Goal: Book appointment/travel/reservation

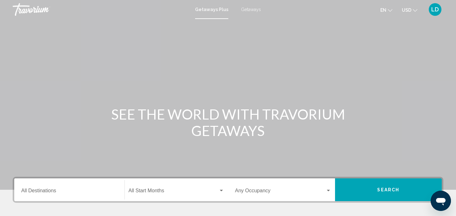
click at [250, 9] on span "Getaways" at bounding box center [251, 9] width 20 height 5
click at [56, 186] on div "Destination All Destinations" at bounding box center [69, 190] width 96 height 20
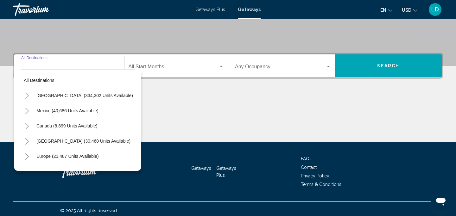
scroll to position [128, 0]
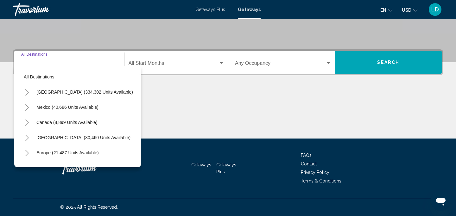
click at [26, 94] on icon "Toggle United States (334,302 units available)" at bounding box center [27, 92] width 5 height 6
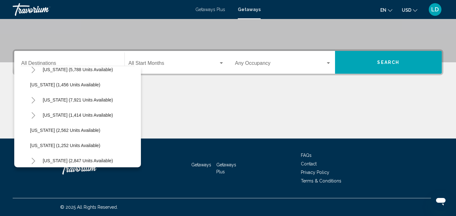
scroll to position [376, 0]
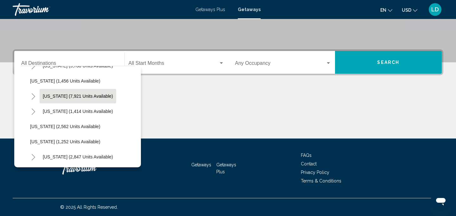
click at [48, 96] on span "[US_STATE] (7,921 units available)" at bounding box center [78, 96] width 70 height 5
type input "**********"
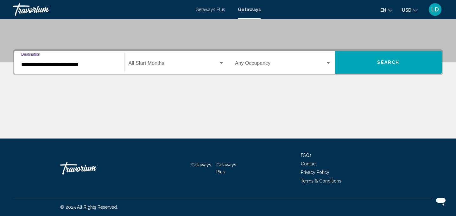
click at [191, 63] on span "Search widget" at bounding box center [173, 65] width 90 height 6
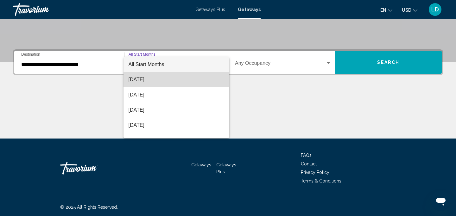
click at [162, 77] on span "[DATE]" at bounding box center [176, 79] width 96 height 15
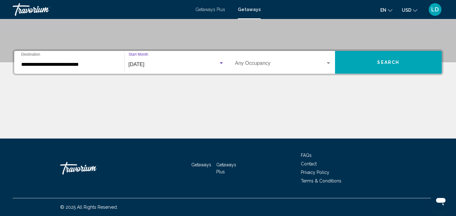
click at [358, 62] on button "Search" at bounding box center [388, 62] width 107 height 23
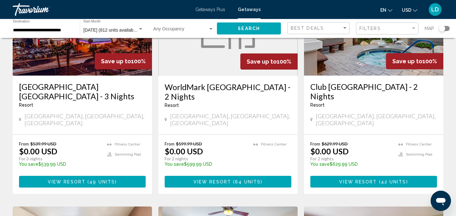
scroll to position [94, 0]
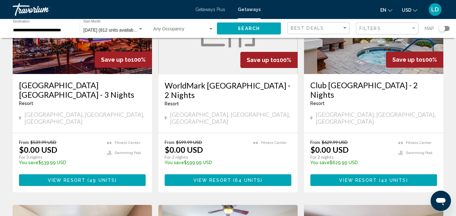
click at [109, 178] on span "49 units" at bounding box center [102, 180] width 26 height 5
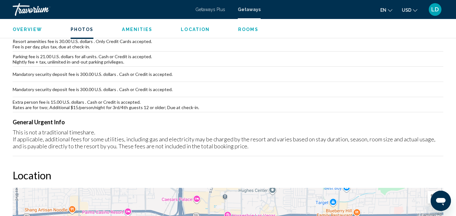
scroll to position [435, 0]
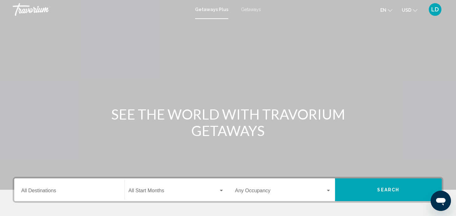
click at [251, 10] on span "Getaways" at bounding box center [251, 9] width 20 height 5
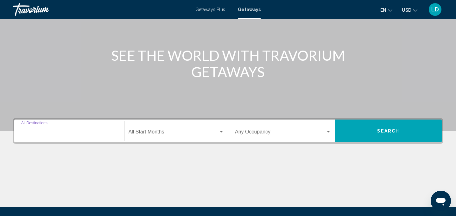
click at [46, 132] on input "Destination All Destinations" at bounding box center [69, 133] width 96 height 6
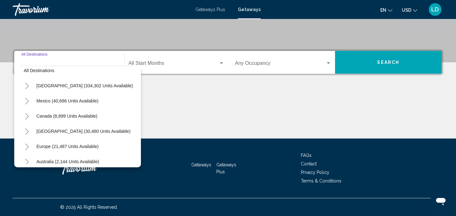
scroll to position [3, 0]
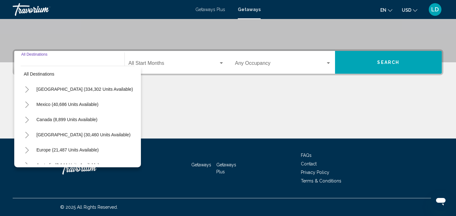
click at [29, 90] on icon "Toggle United States (334,302 units available)" at bounding box center [27, 89] width 5 height 6
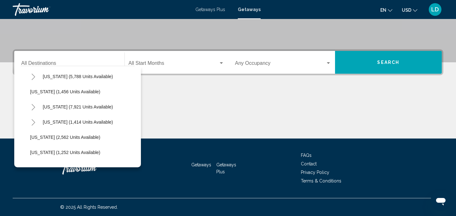
scroll to position [365, 0]
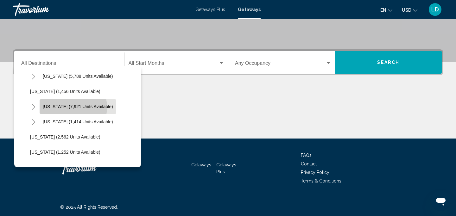
click at [67, 107] on span "[US_STATE] (7,921 units available)" at bounding box center [78, 106] width 70 height 5
type input "**********"
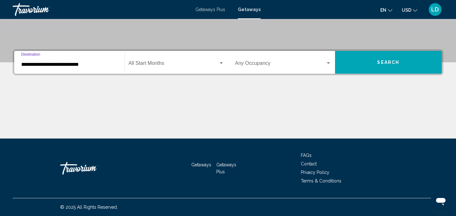
click at [160, 63] on span "Search widget" at bounding box center [173, 65] width 90 height 6
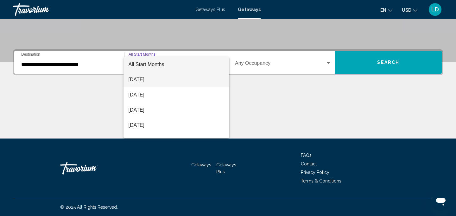
click at [160, 78] on span "[DATE]" at bounding box center [176, 79] width 96 height 15
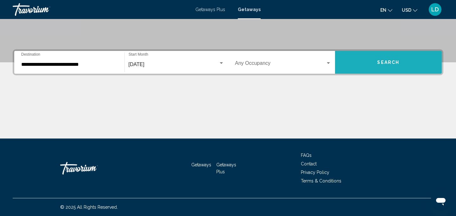
click at [360, 64] on button "Search" at bounding box center [388, 62] width 107 height 23
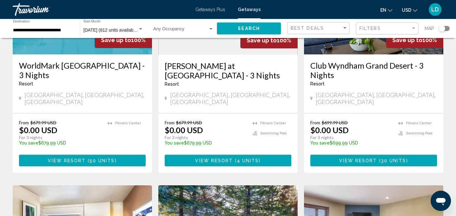
scroll to position [451, 0]
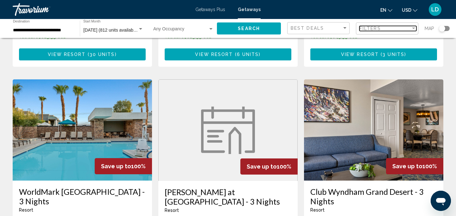
click at [370, 29] on span "Filters" at bounding box center [370, 28] width 22 height 5
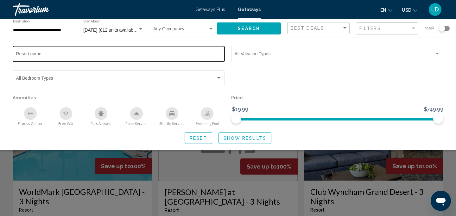
click at [168, 59] on div "Resort name" at bounding box center [118, 53] width 205 height 17
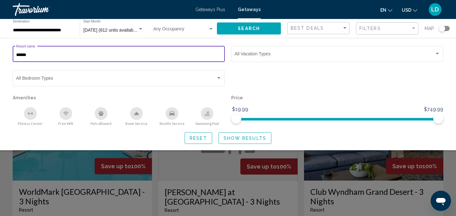
type input "******"
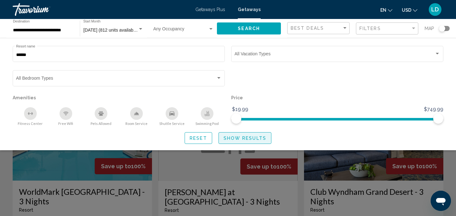
click at [230, 138] on span "Show Results" at bounding box center [244, 138] width 43 height 5
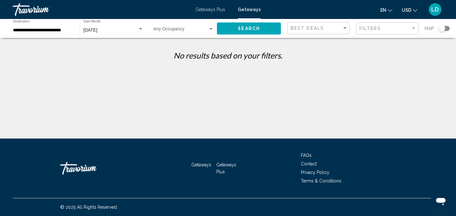
click at [358, 28] on mat-form-field "Filters" at bounding box center [387, 28] width 62 height 12
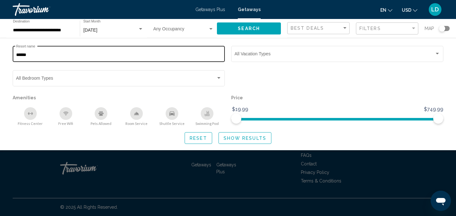
click at [72, 54] on input "******" at bounding box center [118, 55] width 205 height 5
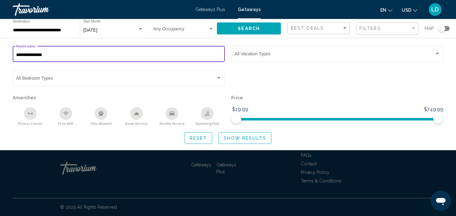
type input "**********"
click at [239, 142] on button "Show Results" at bounding box center [244, 138] width 53 height 12
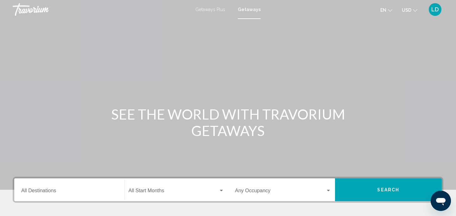
click at [214, 4] on div "Getaways Plus Getaways en English Español Français Italiano Português русский U…" at bounding box center [228, 9] width 456 height 13
click at [214, 10] on span "Getaways Plus" at bounding box center [210, 9] width 30 height 5
click at [57, 189] on input "Destination All Destinations" at bounding box center [69, 192] width 96 height 6
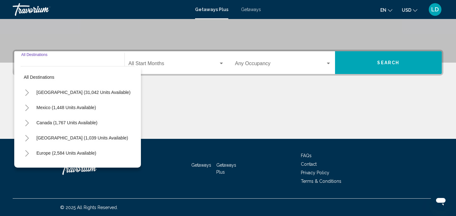
scroll to position [128, 0]
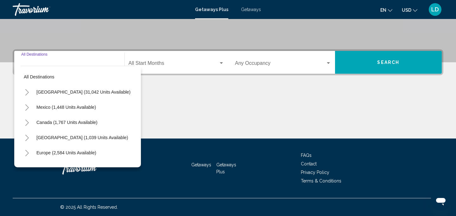
click at [26, 93] on icon "Toggle United States (31,042 units available)" at bounding box center [27, 92] width 5 height 6
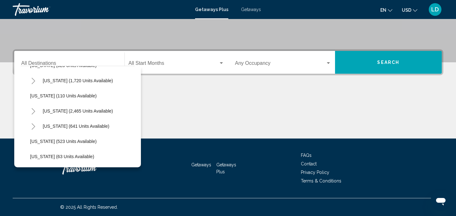
scroll to position [285, 0]
click at [69, 109] on span "[US_STATE] (2,465 units available)" at bounding box center [78, 110] width 70 height 5
type input "**********"
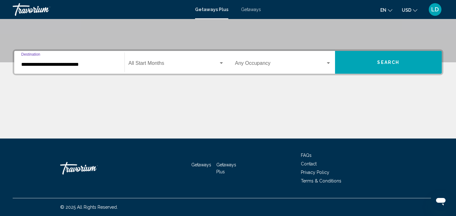
click at [156, 67] on span "Search widget" at bounding box center [173, 65] width 90 height 6
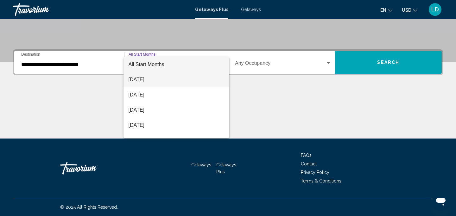
click at [156, 78] on span "[DATE]" at bounding box center [176, 79] width 96 height 15
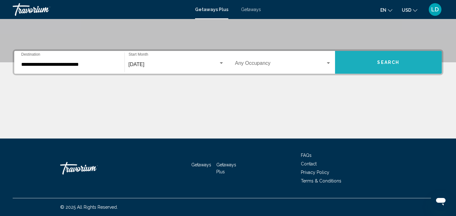
click at [352, 63] on button "Search" at bounding box center [388, 62] width 107 height 23
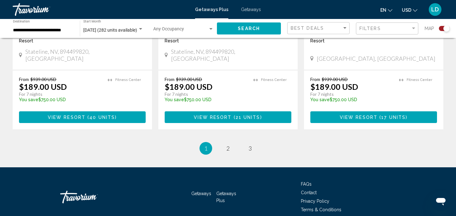
scroll to position [1030, 0]
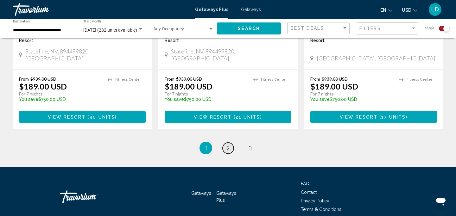
click at [227, 145] on span "2" at bounding box center [227, 148] width 3 height 7
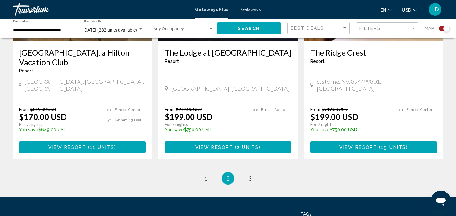
scroll to position [1039, 0]
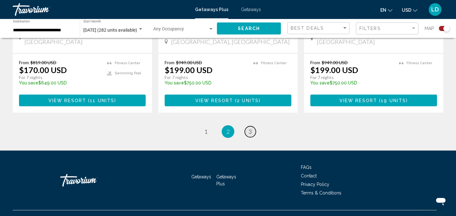
click at [251, 128] on span "3" at bounding box center [249, 131] width 3 height 7
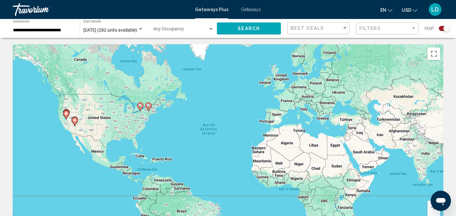
click at [257, 12] on div "Getaways Plus Getaways en English Español Français Italiano Português русский U…" at bounding box center [228, 9] width 456 height 13
click at [255, 10] on span "Getaways" at bounding box center [251, 9] width 20 height 5
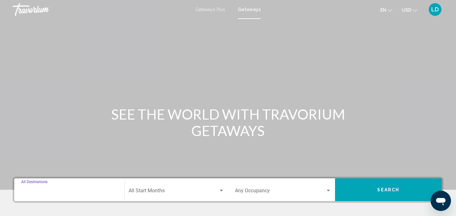
click at [45, 190] on input "Destination All Destinations" at bounding box center [69, 192] width 96 height 6
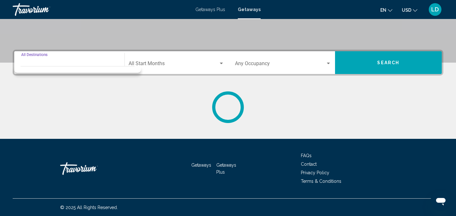
scroll to position [128, 0]
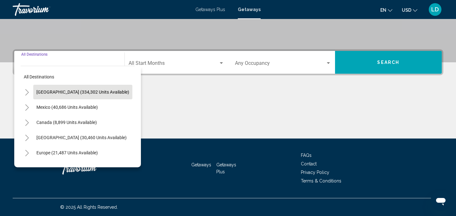
click at [53, 92] on span "[GEOGRAPHIC_DATA] (334,302 units available)" at bounding box center [82, 92] width 93 height 5
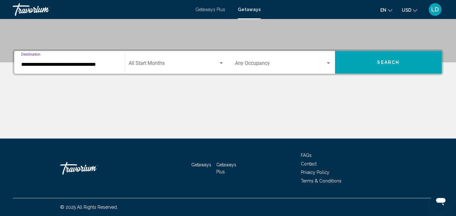
click at [39, 66] on input "**********" at bounding box center [69, 65] width 96 height 6
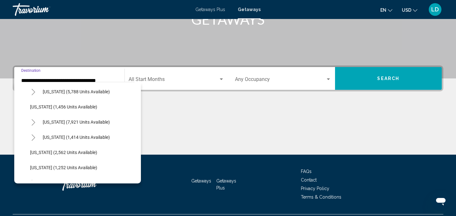
scroll to position [366, 0]
click at [63, 121] on span "[US_STATE] (7,921 units available)" at bounding box center [76, 121] width 67 height 5
type input "**********"
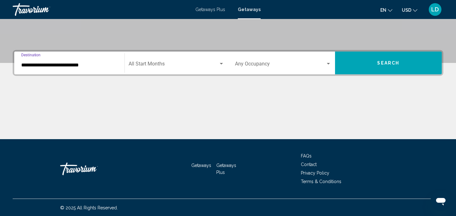
scroll to position [128, 0]
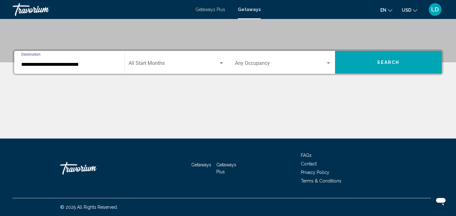
click at [145, 64] on span "Search widget" at bounding box center [173, 65] width 90 height 6
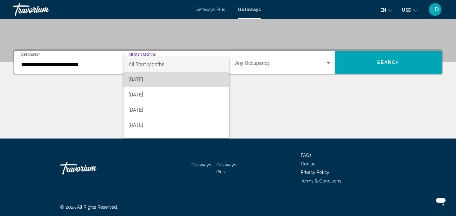
click at [149, 80] on span "[DATE]" at bounding box center [176, 79] width 96 height 15
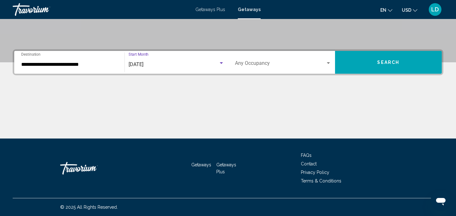
click at [355, 60] on button "Search" at bounding box center [388, 62] width 107 height 23
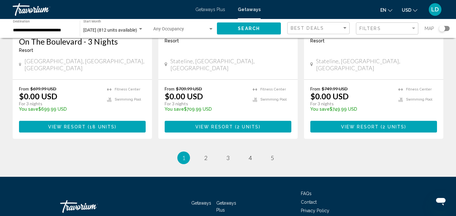
scroll to position [853, 0]
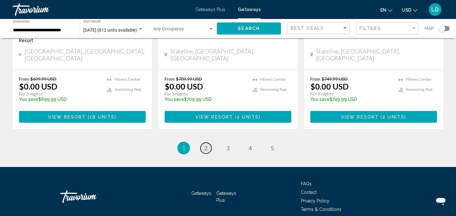
click at [208, 143] on link "page 2" at bounding box center [205, 148] width 11 height 11
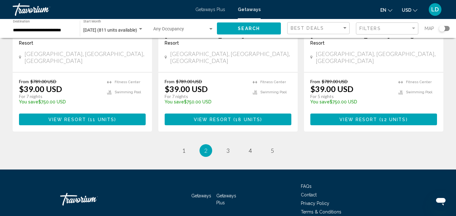
scroll to position [853, 0]
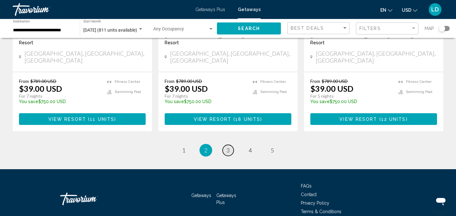
click at [228, 147] on span "3" at bounding box center [227, 150] width 3 height 7
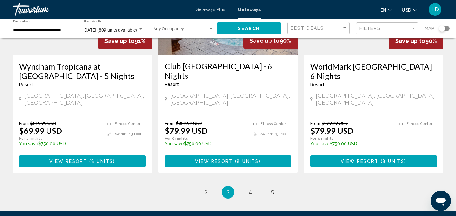
scroll to position [810, 0]
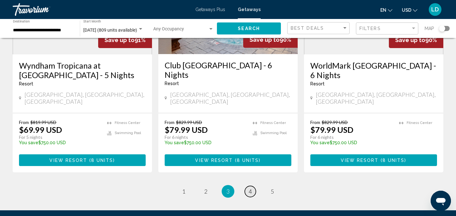
click at [250, 188] on span "4" at bounding box center [249, 191] width 3 height 7
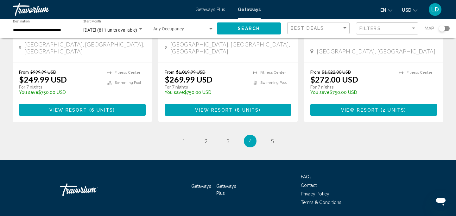
scroll to position [842, 0]
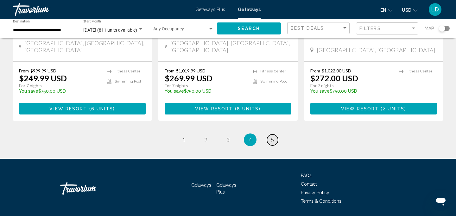
click at [271, 136] on span "5" at bounding box center [272, 139] width 3 height 7
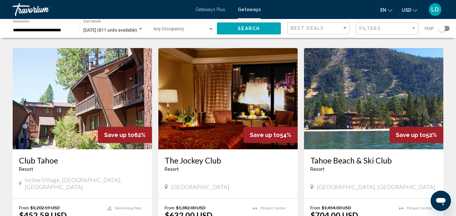
scroll to position [667, 0]
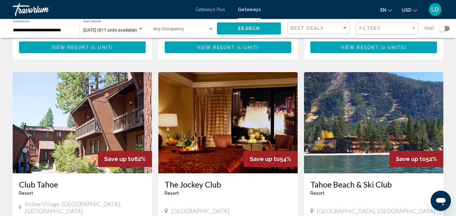
click at [45, 8] on div "Travorium" at bounding box center [44, 9] width 63 height 13
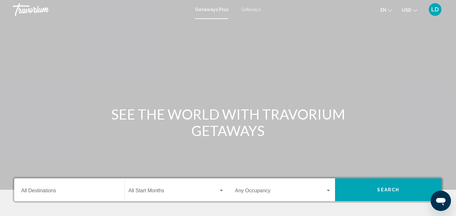
click at [252, 10] on span "Getaways" at bounding box center [251, 9] width 20 height 5
click at [50, 192] on input "Destination All Destinations" at bounding box center [69, 192] width 96 height 6
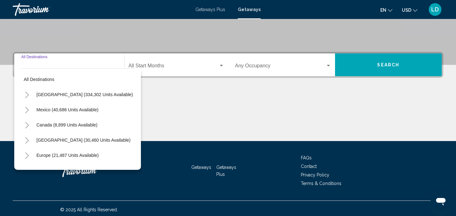
scroll to position [128, 0]
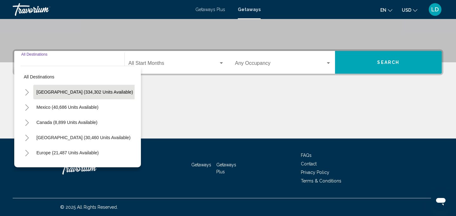
click at [48, 91] on span "[GEOGRAPHIC_DATA] (334,302 units available)" at bounding box center [84, 92] width 96 height 5
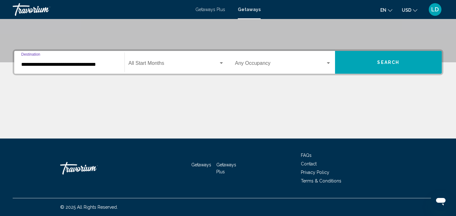
click at [99, 64] on input "**********" at bounding box center [69, 65] width 96 height 6
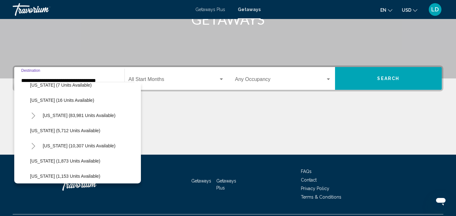
scroll to position [115, 0]
click at [91, 118] on button "[US_STATE] (83,981 units available)" at bounding box center [79, 115] width 79 height 15
type input "**********"
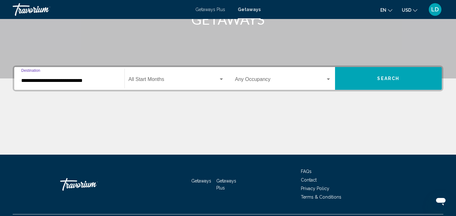
scroll to position [128, 0]
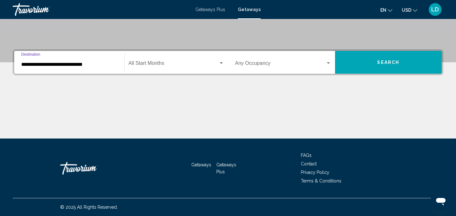
click at [182, 58] on div "Start Month All Start Months" at bounding box center [176, 63] width 96 height 20
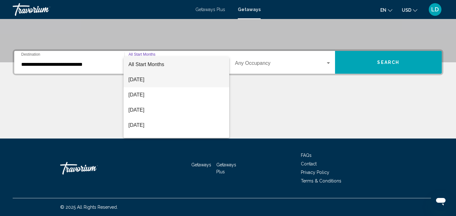
click at [163, 77] on span "[DATE]" at bounding box center [176, 79] width 96 height 15
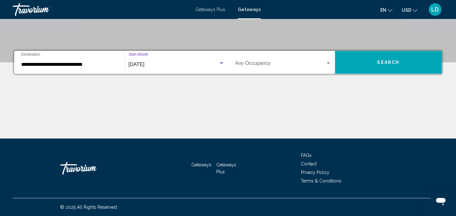
click at [389, 57] on button "Search" at bounding box center [388, 62] width 107 height 23
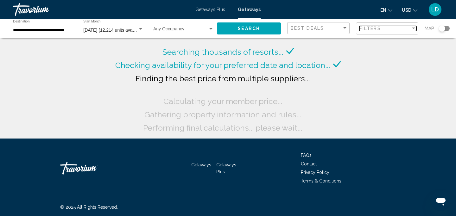
click at [370, 31] on span "Filters" at bounding box center [370, 28] width 22 height 5
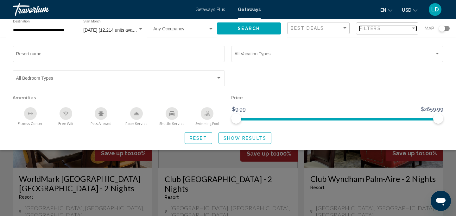
click at [370, 31] on span "Filters" at bounding box center [370, 28] width 22 height 5
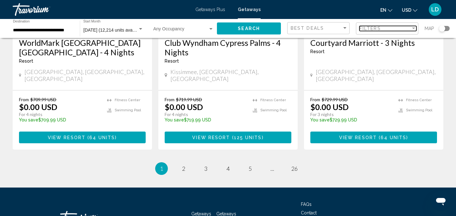
scroll to position [853, 0]
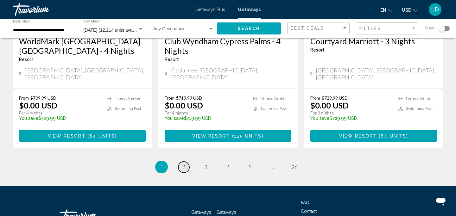
click at [181, 162] on link "page 2" at bounding box center [183, 167] width 11 height 11
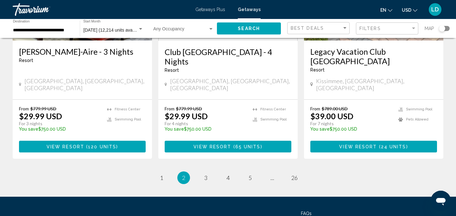
scroll to position [856, 0]
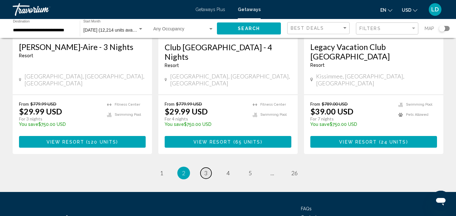
click at [206, 170] on span "3" at bounding box center [205, 173] width 3 height 7
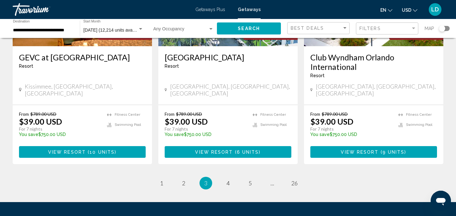
scroll to position [843, 0]
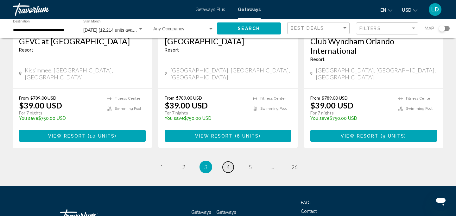
click at [226, 164] on span "4" at bounding box center [227, 167] width 3 height 7
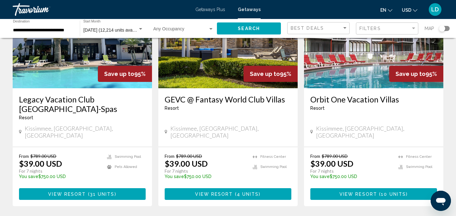
scroll to position [812, 0]
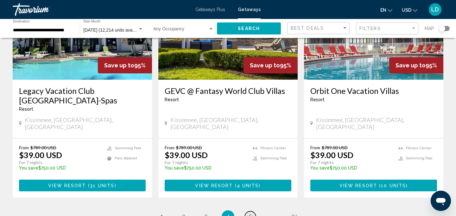
click at [249, 213] on span "5" at bounding box center [249, 216] width 3 height 7
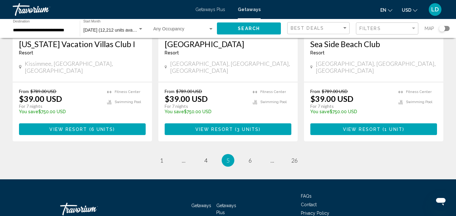
scroll to position [833, 0]
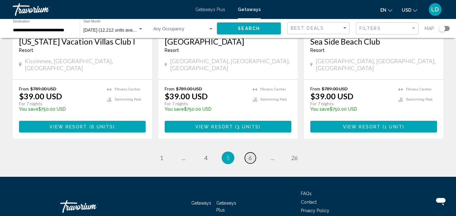
click at [250, 154] on span "6" at bounding box center [249, 157] width 3 height 7
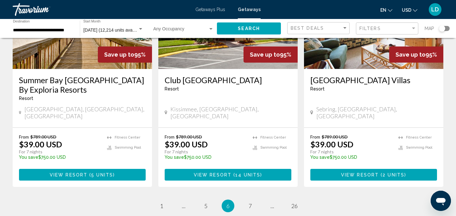
scroll to position [788, 0]
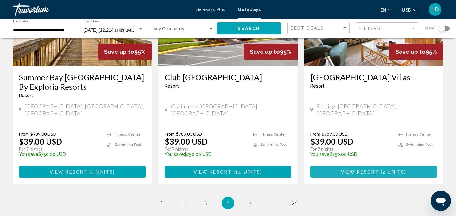
click at [347, 170] on span "View Resort" at bounding box center [360, 172] width 38 height 5
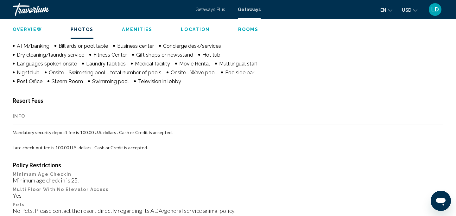
scroll to position [424, 0]
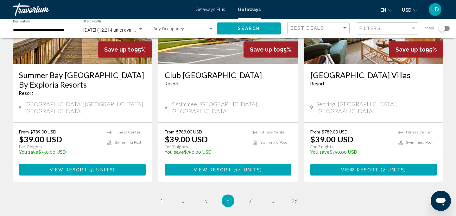
scroll to position [791, 0]
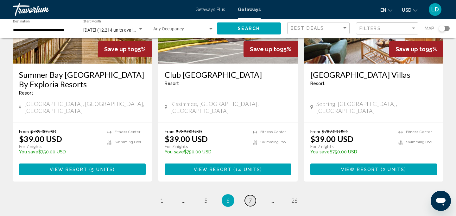
click at [251, 197] on span "7" at bounding box center [249, 200] width 3 height 7
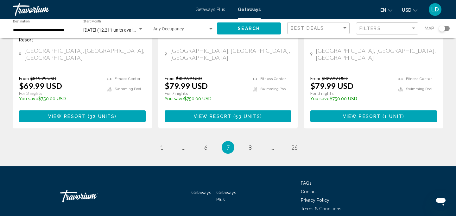
scroll to position [838, 0]
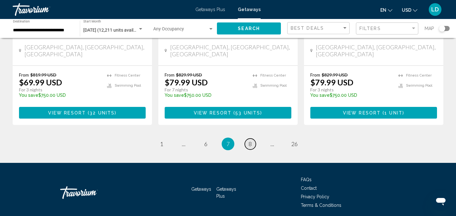
click at [249, 140] on span "8" at bounding box center [249, 143] width 3 height 7
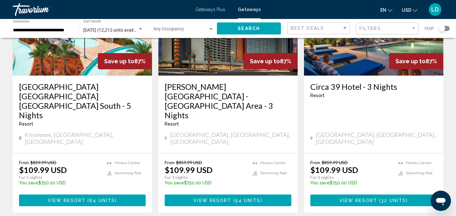
scroll to position [799, 0]
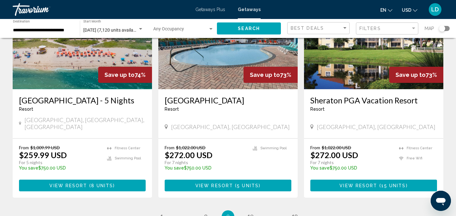
scroll to position [791, 0]
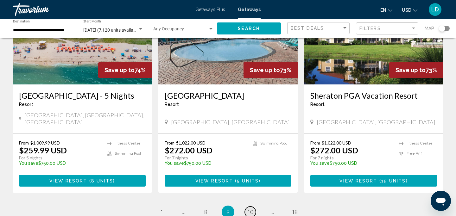
click at [251, 208] on span "10" at bounding box center [250, 211] width 6 height 7
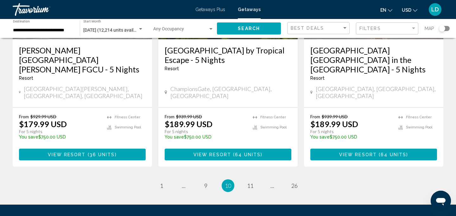
scroll to position [844, 0]
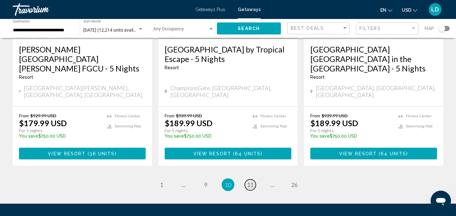
click at [253, 181] on span "11" at bounding box center [250, 184] width 6 height 7
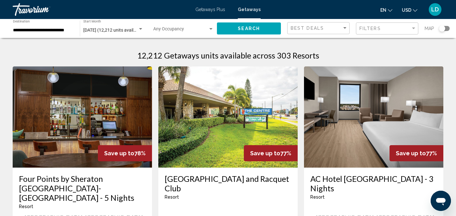
click at [215, 9] on span "Getaways Plus" at bounding box center [210, 9] width 30 height 5
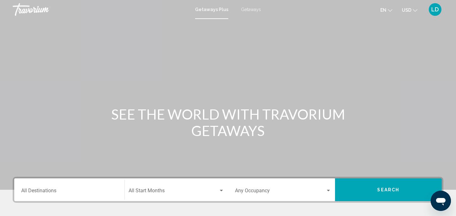
click at [215, 9] on span "Getaways Plus" at bounding box center [211, 9] width 33 height 5
click at [48, 188] on div "Destination All Destinations" at bounding box center [69, 190] width 96 height 20
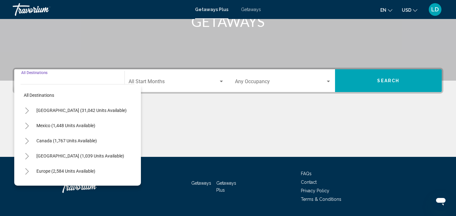
scroll to position [128, 0]
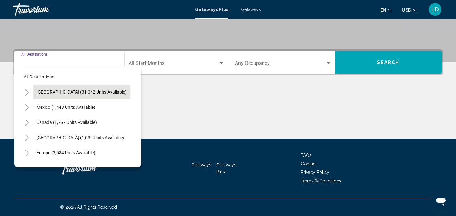
click at [50, 90] on span "[GEOGRAPHIC_DATA] (31,042 units available)" at bounding box center [81, 92] width 90 height 5
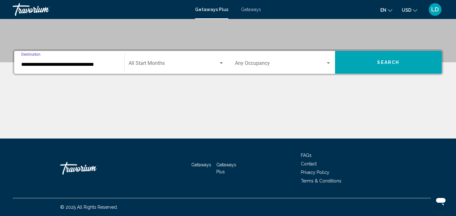
click at [137, 59] on div "Start Month All Start Months" at bounding box center [176, 63] width 96 height 20
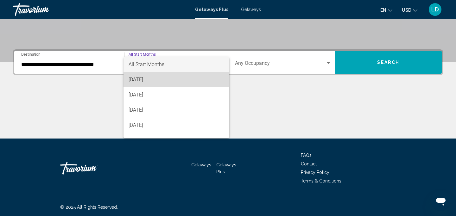
click at [145, 80] on span "[DATE]" at bounding box center [176, 79] width 96 height 15
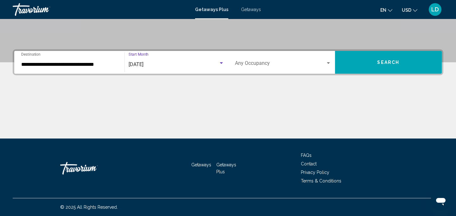
click at [92, 66] on input "**********" at bounding box center [69, 65] width 96 height 6
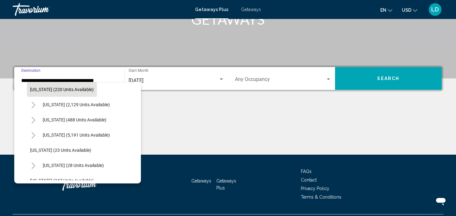
scroll to position [50, 0]
click at [32, 137] on icon "Toggle Florida (5,191 units available)" at bounding box center [33, 135] width 3 height 6
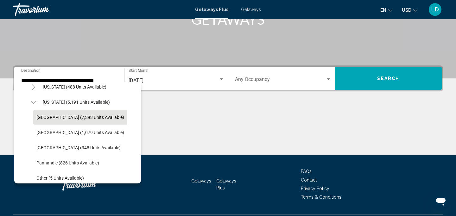
scroll to position [86, 0]
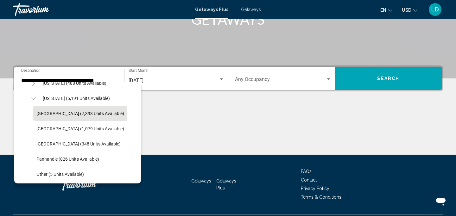
click at [56, 144] on span "[GEOGRAPHIC_DATA] (348 units available)" at bounding box center [78, 143] width 84 height 5
type input "**********"
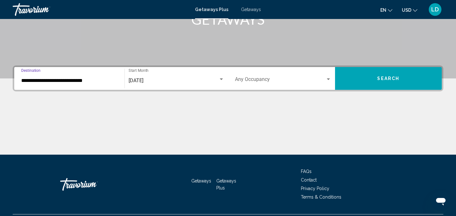
scroll to position [128, 0]
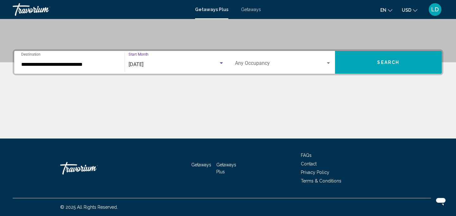
click at [143, 66] on span "[DATE]" at bounding box center [135, 64] width 15 height 6
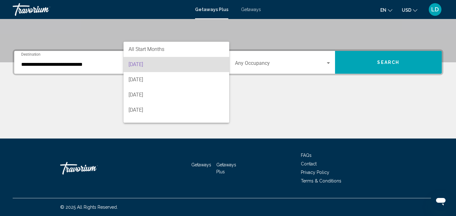
click at [157, 66] on span "[DATE]" at bounding box center [176, 64] width 96 height 15
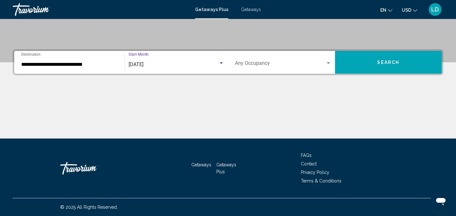
click at [358, 65] on button "Search" at bounding box center [388, 62] width 107 height 23
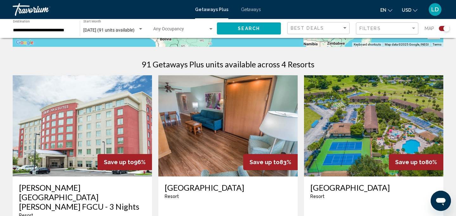
scroll to position [134, 0]
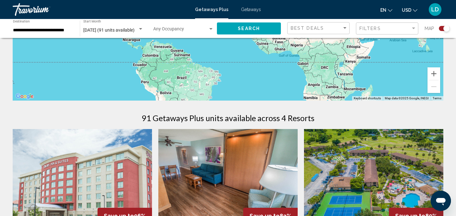
click at [69, 27] on div "**********" at bounding box center [43, 28] width 60 height 17
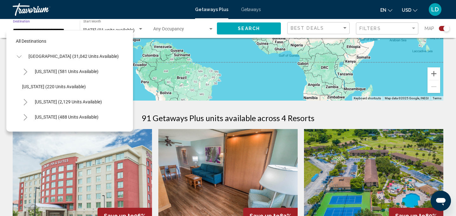
scroll to position [98, 0]
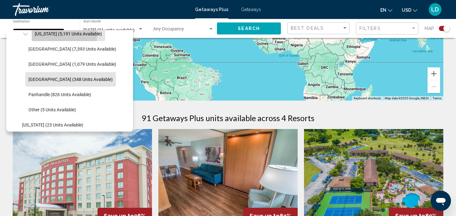
click at [42, 33] on span "[US_STATE] (5,191 units available)" at bounding box center [68, 33] width 67 height 5
type input "**********"
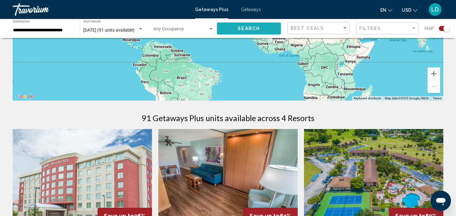
click at [260, 28] on button "Search" at bounding box center [249, 28] width 64 height 12
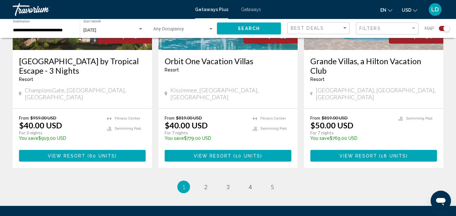
scroll to position [1039, 0]
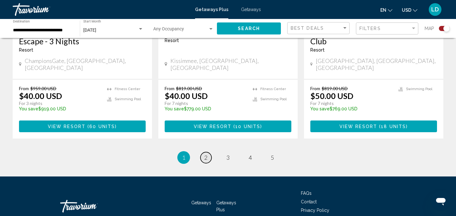
click at [206, 154] on span "2" at bounding box center [205, 157] width 3 height 7
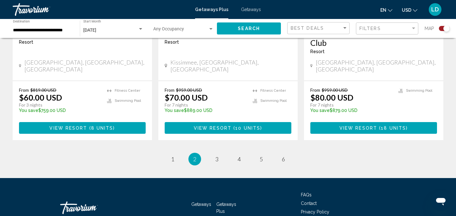
scroll to position [1058, 0]
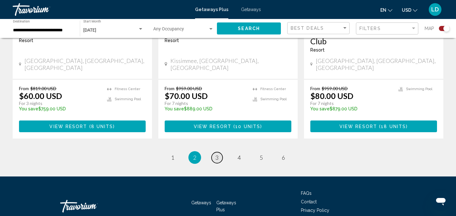
click at [217, 154] on span "3" at bounding box center [216, 157] width 3 height 7
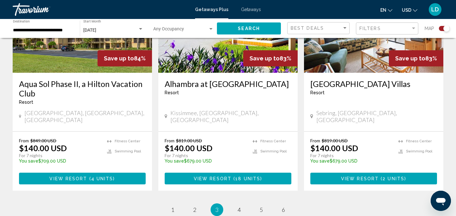
scroll to position [992, 0]
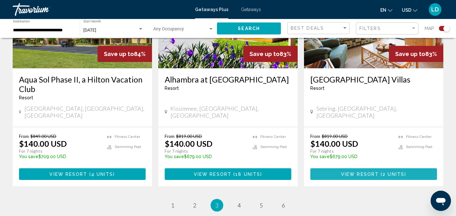
click at [332, 168] on button "View Resort ( 2 units )" at bounding box center [373, 174] width 127 height 12
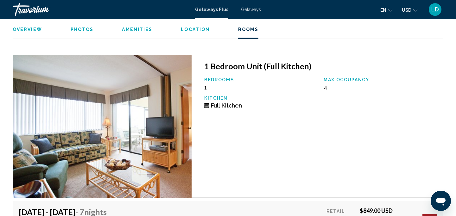
scroll to position [1378, 0]
